Goal: Task Accomplishment & Management: Manage account settings

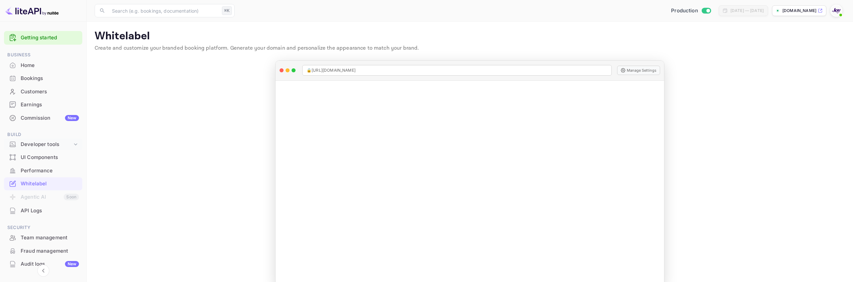
click at [58, 147] on div "Developer tools" at bounding box center [47, 145] width 52 height 8
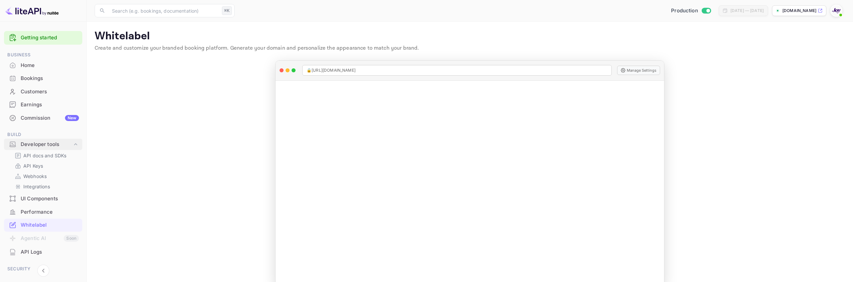
click at [58, 147] on div "Developer tools" at bounding box center [47, 145] width 52 height 8
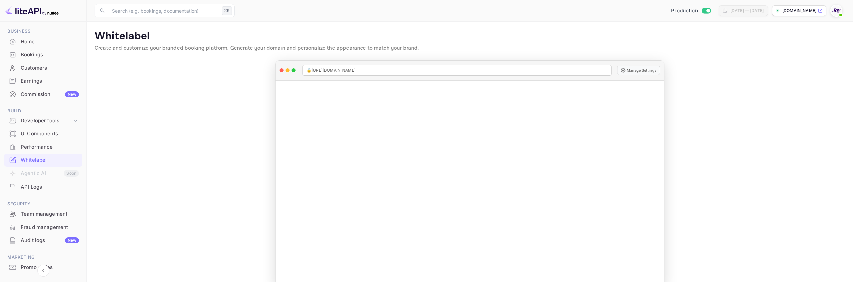
scroll to position [19, 0]
click at [40, 123] on div "Developer tools" at bounding box center [47, 126] width 52 height 8
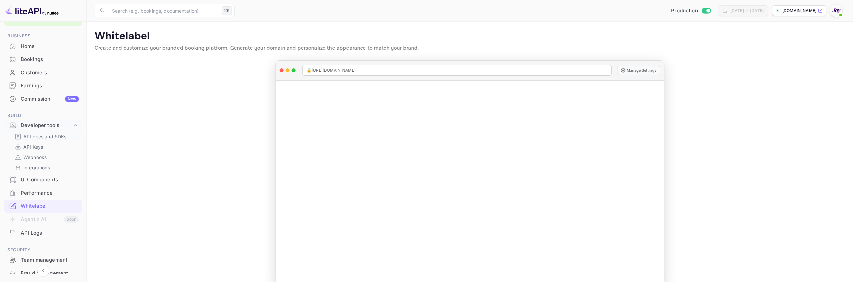
click at [43, 135] on p "API docs and SDKs" at bounding box center [44, 136] width 43 height 7
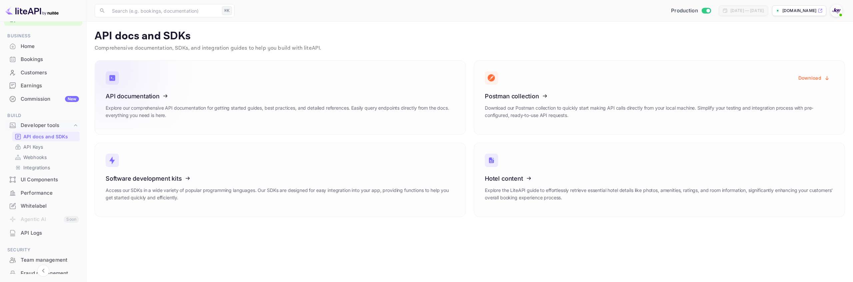
click at [137, 100] on icon at bounding box center [147, 95] width 104 height 69
click at [43, 148] on link "API Keys" at bounding box center [46, 146] width 62 height 7
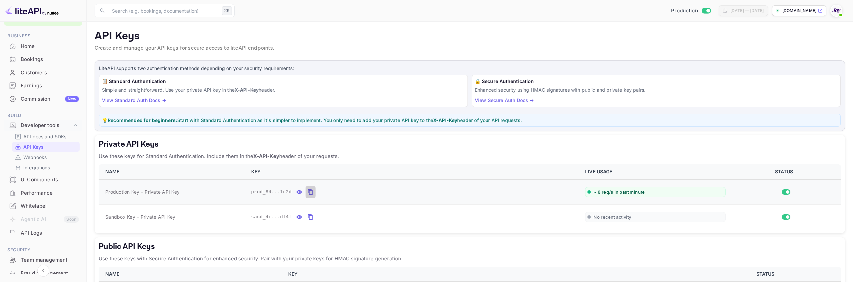
drag, startPoint x: 310, startPoint y: 193, endPoint x: 305, endPoint y: 193, distance: 5.0
click at [310, 193] on icon "private api keys table" at bounding box center [310, 192] width 6 height 8
